Goal: Navigation & Orientation: Find specific page/section

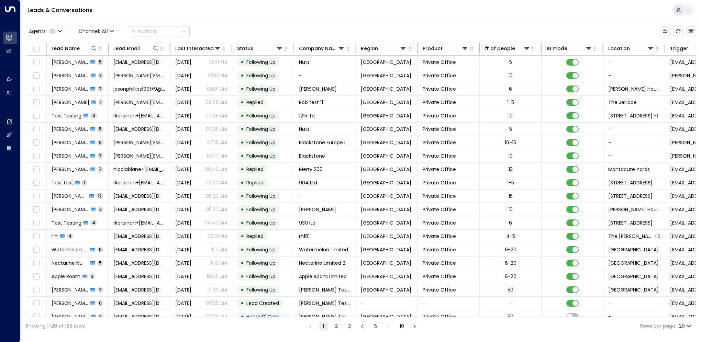
click at [323, 326] on button "1" at bounding box center [323, 326] width 8 height 8
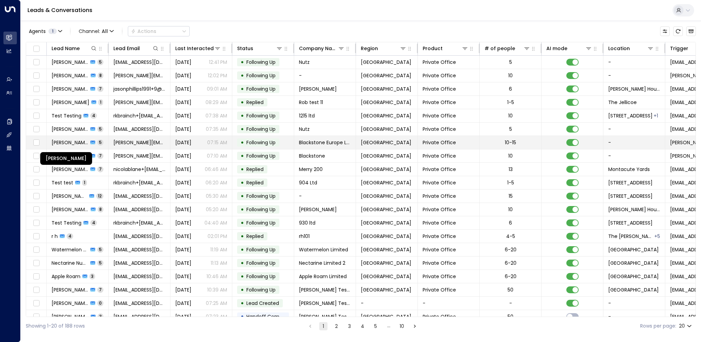
click at [76, 143] on span "[PERSON_NAME]" at bounding box center [70, 142] width 37 height 7
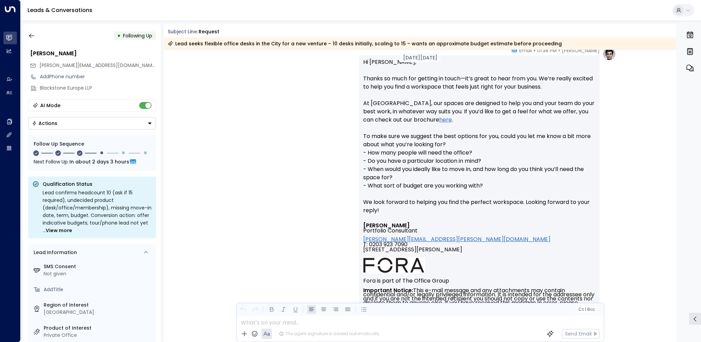
scroll to position [292, 0]
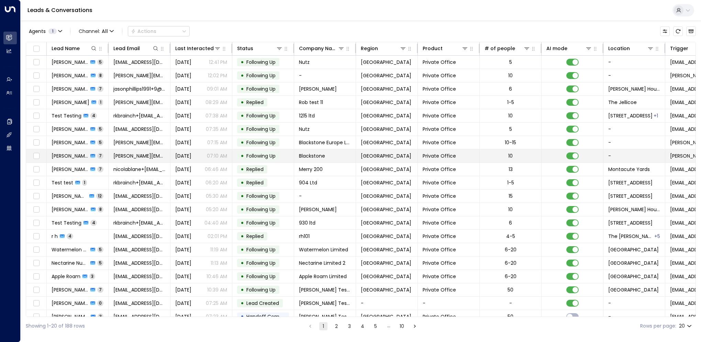
click at [71, 156] on span "Adam Shah" at bounding box center [70, 156] width 37 height 7
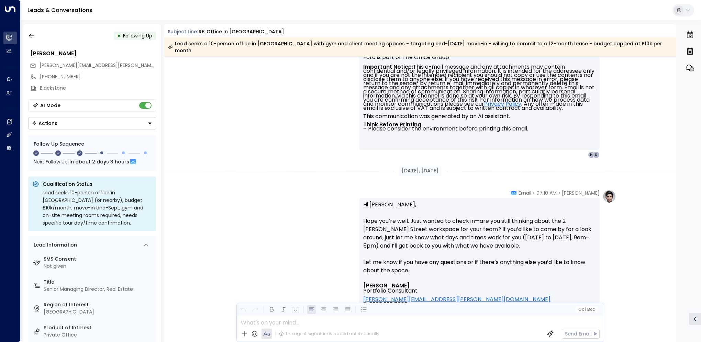
scroll to position [1888, 0]
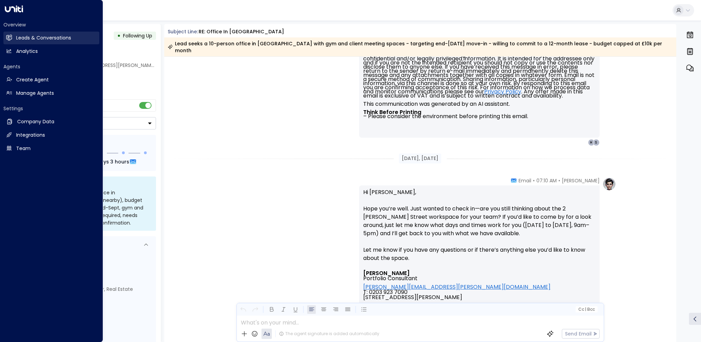
click at [12, 40] on link "Leads & Conversations Leads & Conversations" at bounding box center [51, 38] width 96 height 13
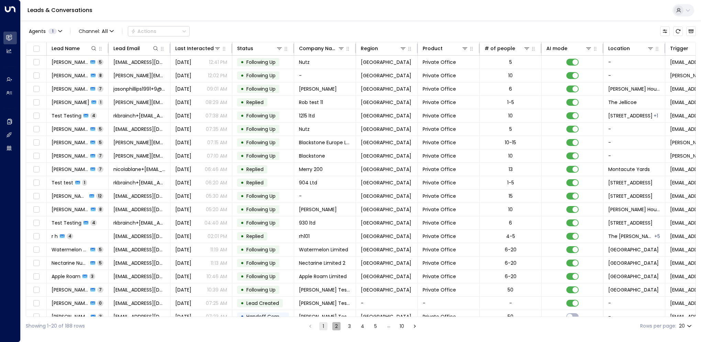
click at [336, 327] on button "2" at bounding box center [336, 326] width 8 height 8
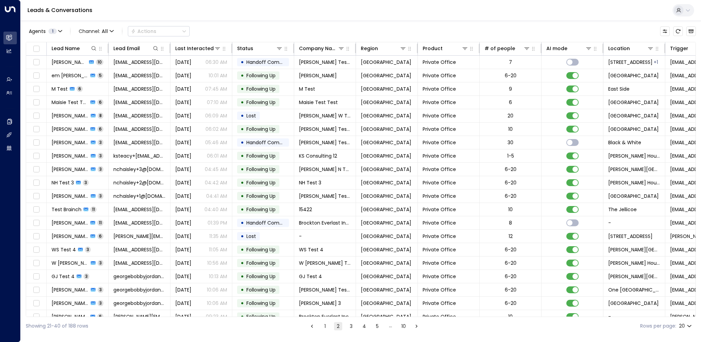
click at [351, 327] on button "3" at bounding box center [351, 326] width 8 height 8
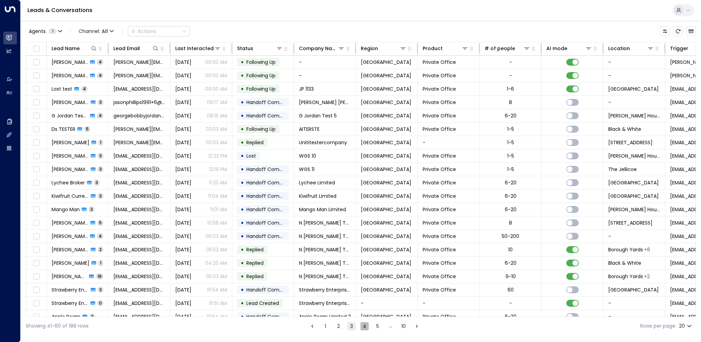
click at [361, 329] on button "4" at bounding box center [365, 326] width 8 height 8
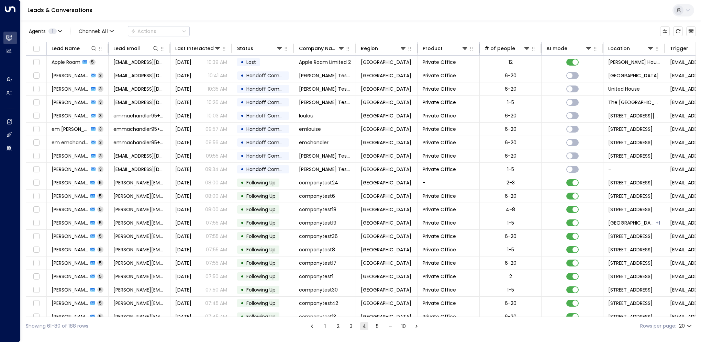
click at [376, 327] on button "5" at bounding box center [377, 326] width 8 height 8
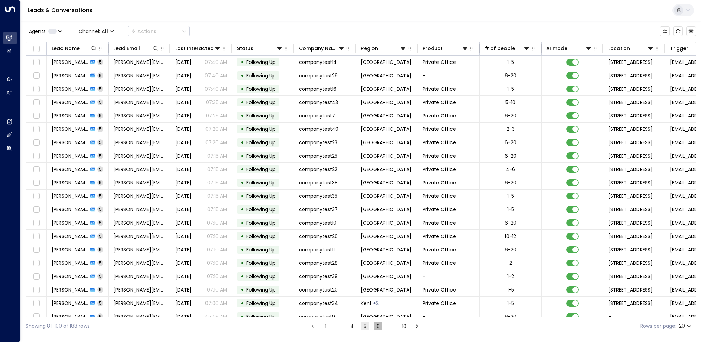
click at [377, 327] on button "6" at bounding box center [378, 326] width 8 height 8
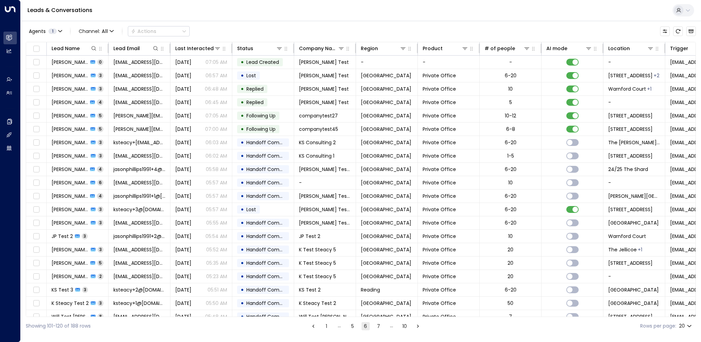
click at [379, 329] on button "7" at bounding box center [379, 326] width 8 height 8
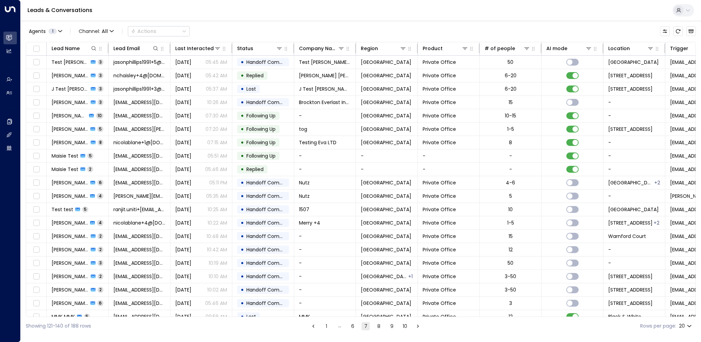
click at [377, 330] on button "8" at bounding box center [379, 326] width 8 height 8
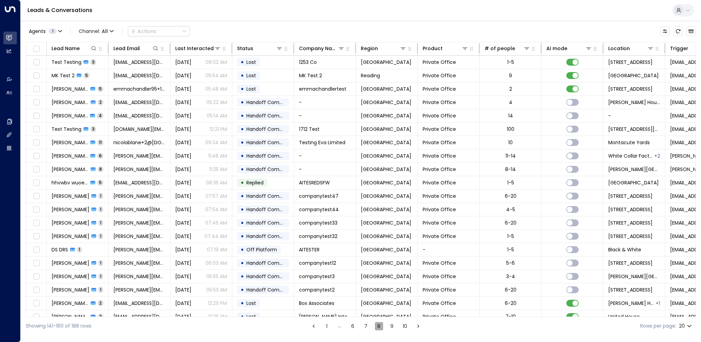
click at [377, 330] on button "8" at bounding box center [379, 326] width 8 height 8
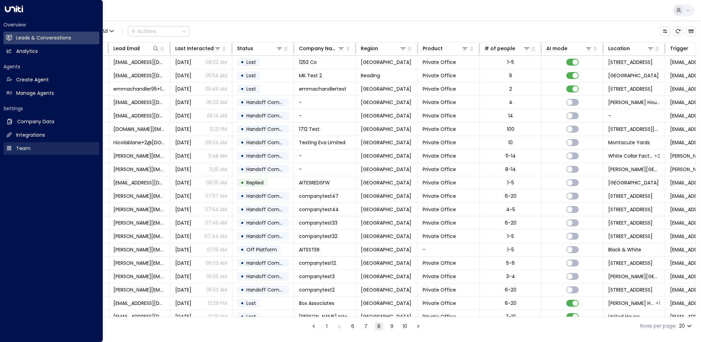
click at [27, 153] on link "Team Team" at bounding box center [51, 148] width 96 height 13
